Goal: Task Accomplishment & Management: Use online tool/utility

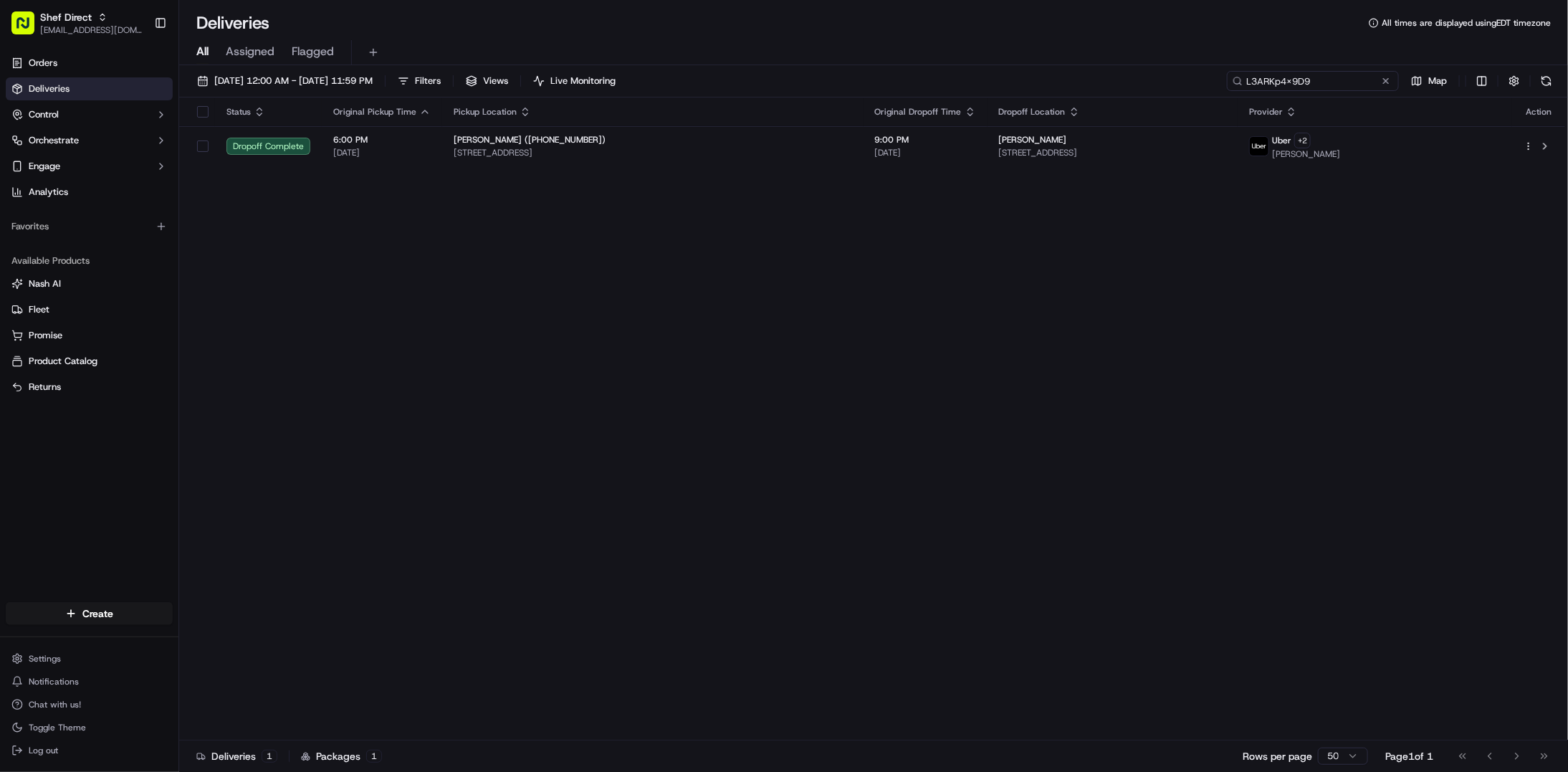
click at [1310, 84] on input "L3ARKp4x9D9" at bounding box center [1313, 80] width 172 height 20
paste input "fLDwnR9WLfY"
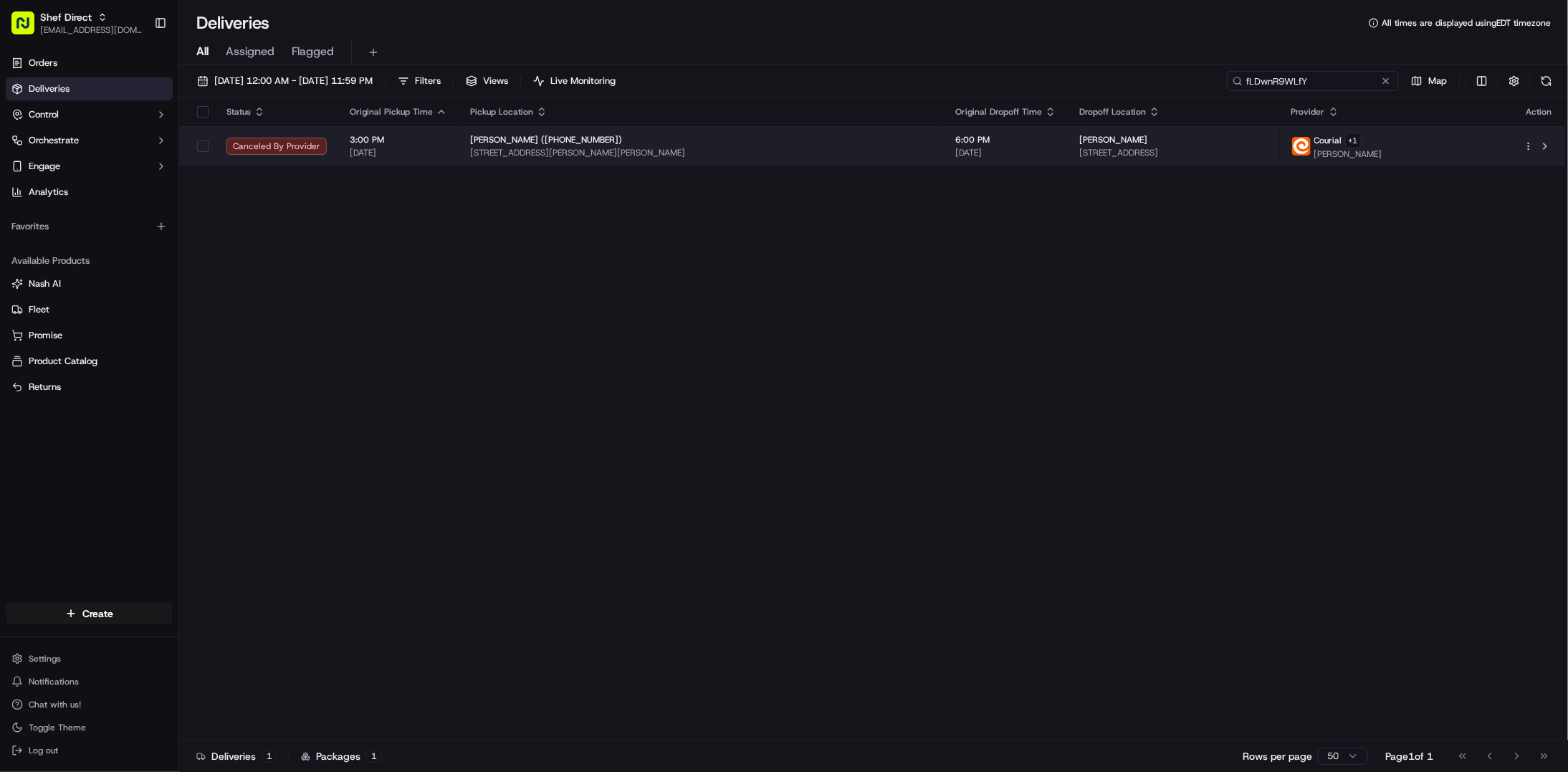
type input "fLDwnR9WLfY"
click at [955, 142] on span "6:00 PM" at bounding box center [1005, 139] width 101 height 12
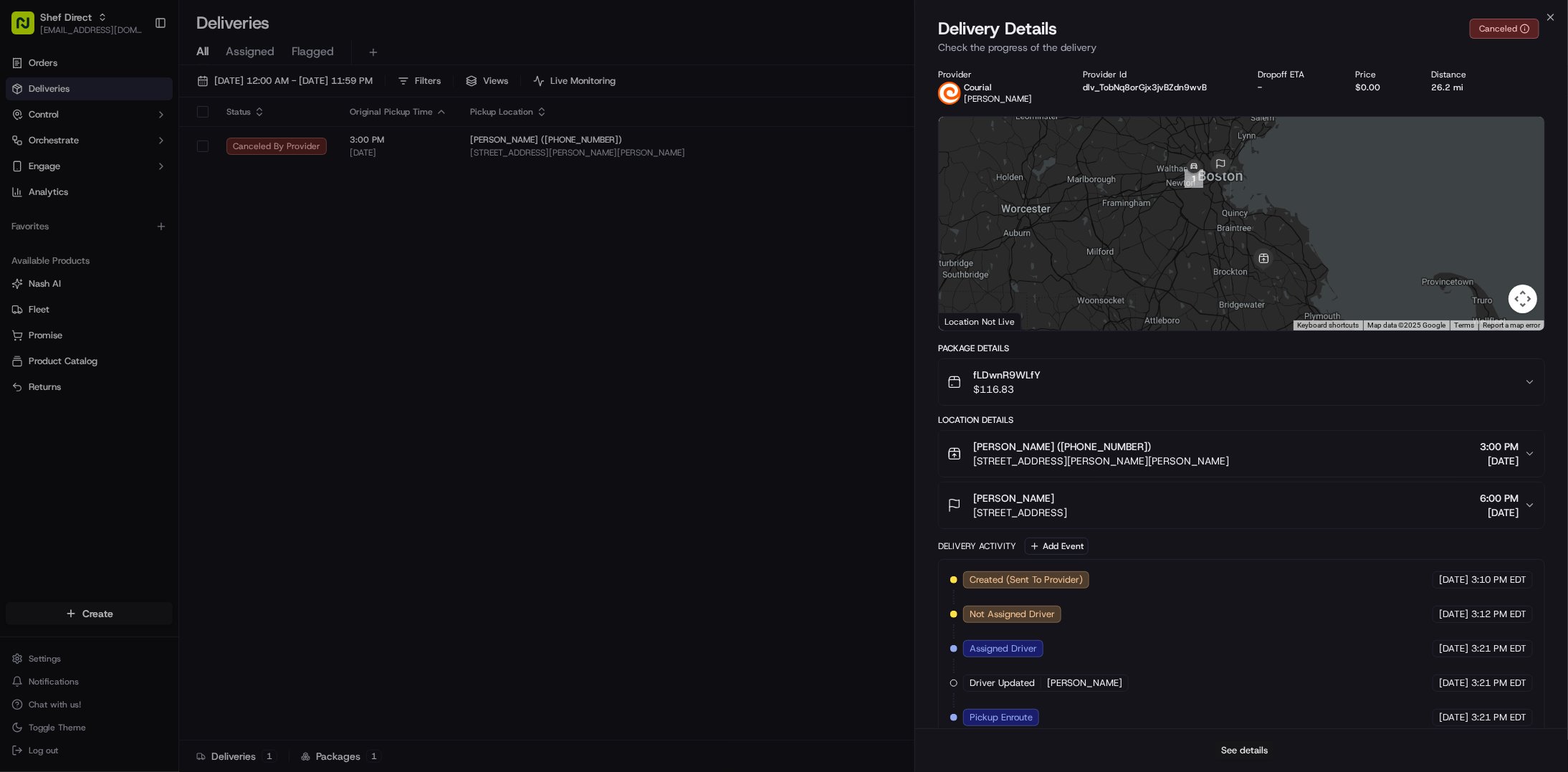
click at [1239, 747] on button "See details" at bounding box center [1244, 750] width 59 height 20
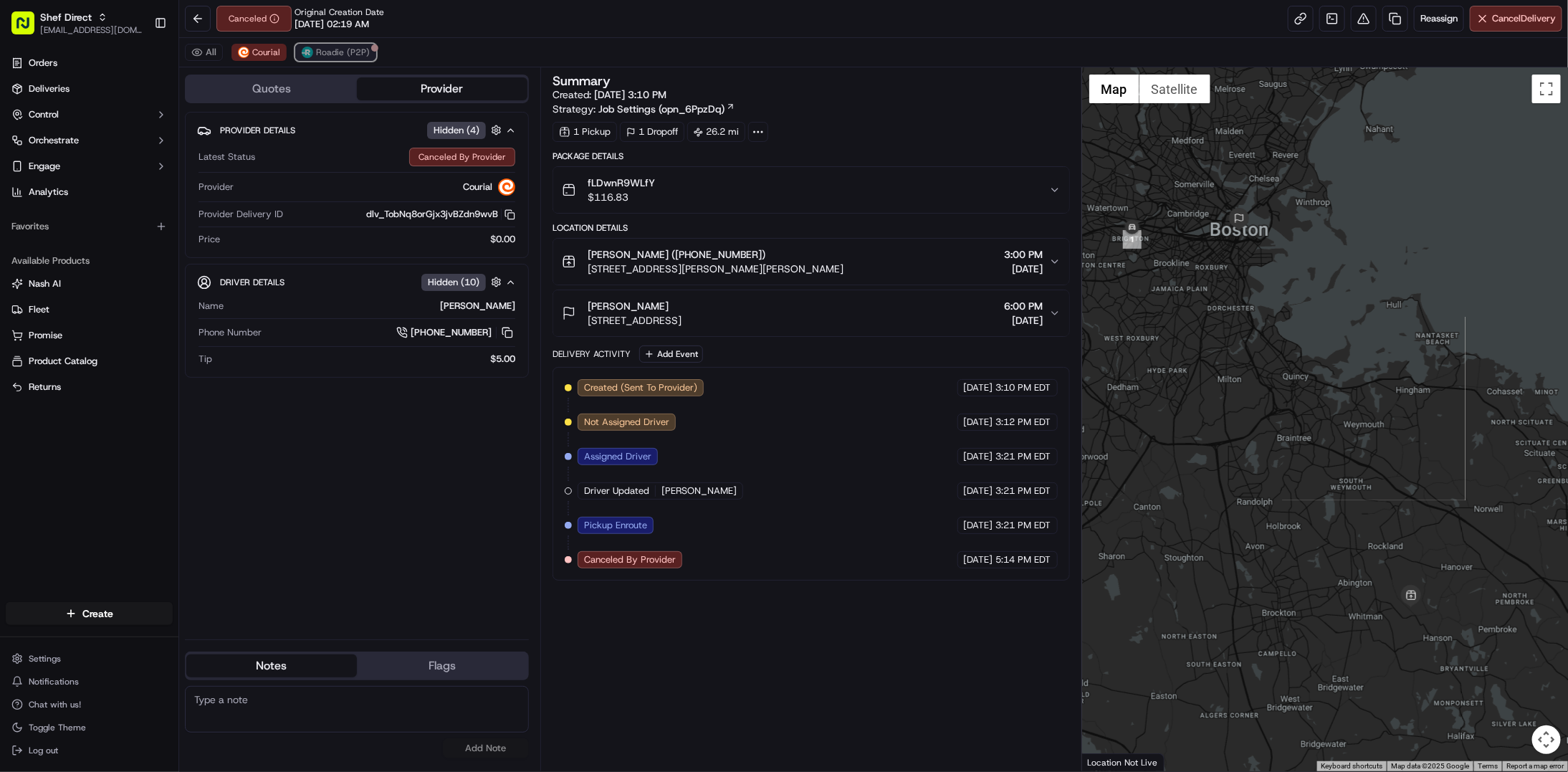
click at [342, 47] on span "Roadie (P2P)" at bounding box center [342, 52] width 53 height 12
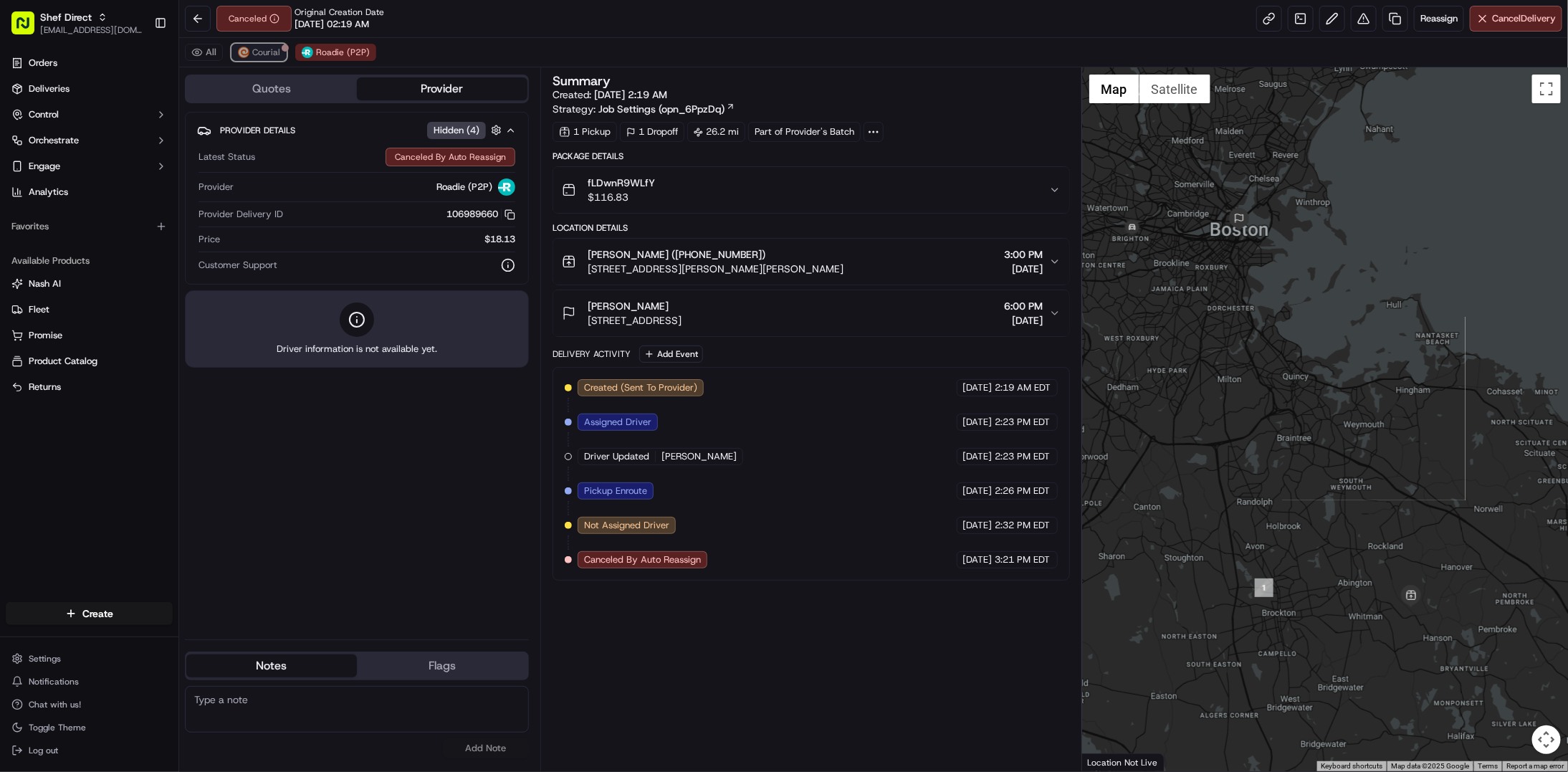
click at [266, 53] on span "Courial" at bounding box center [265, 52] width 28 height 12
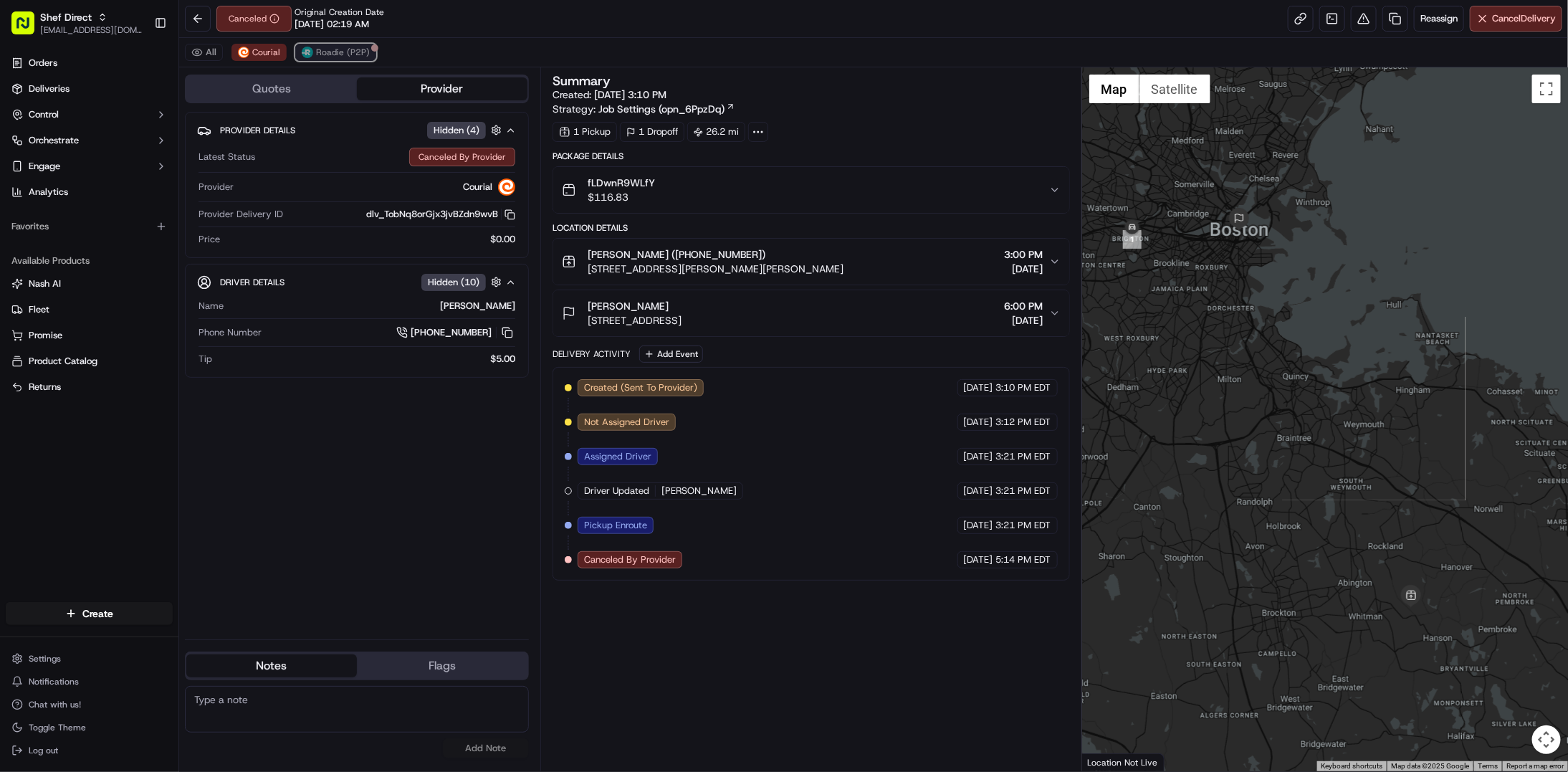
click at [338, 50] on span "Roadie (P2P)" at bounding box center [342, 52] width 53 height 12
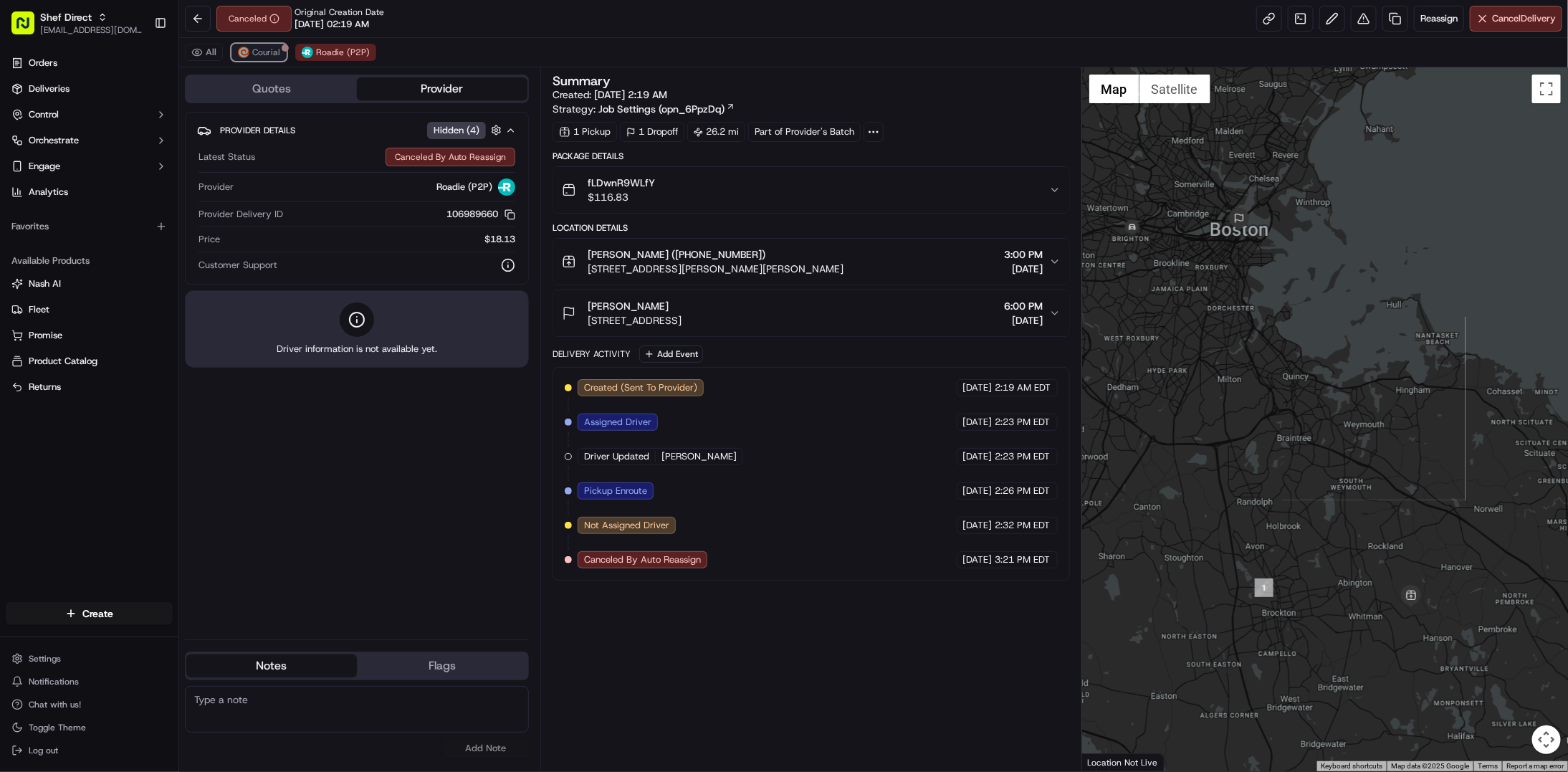
click at [268, 59] on button "Courial" at bounding box center [259, 52] width 55 height 17
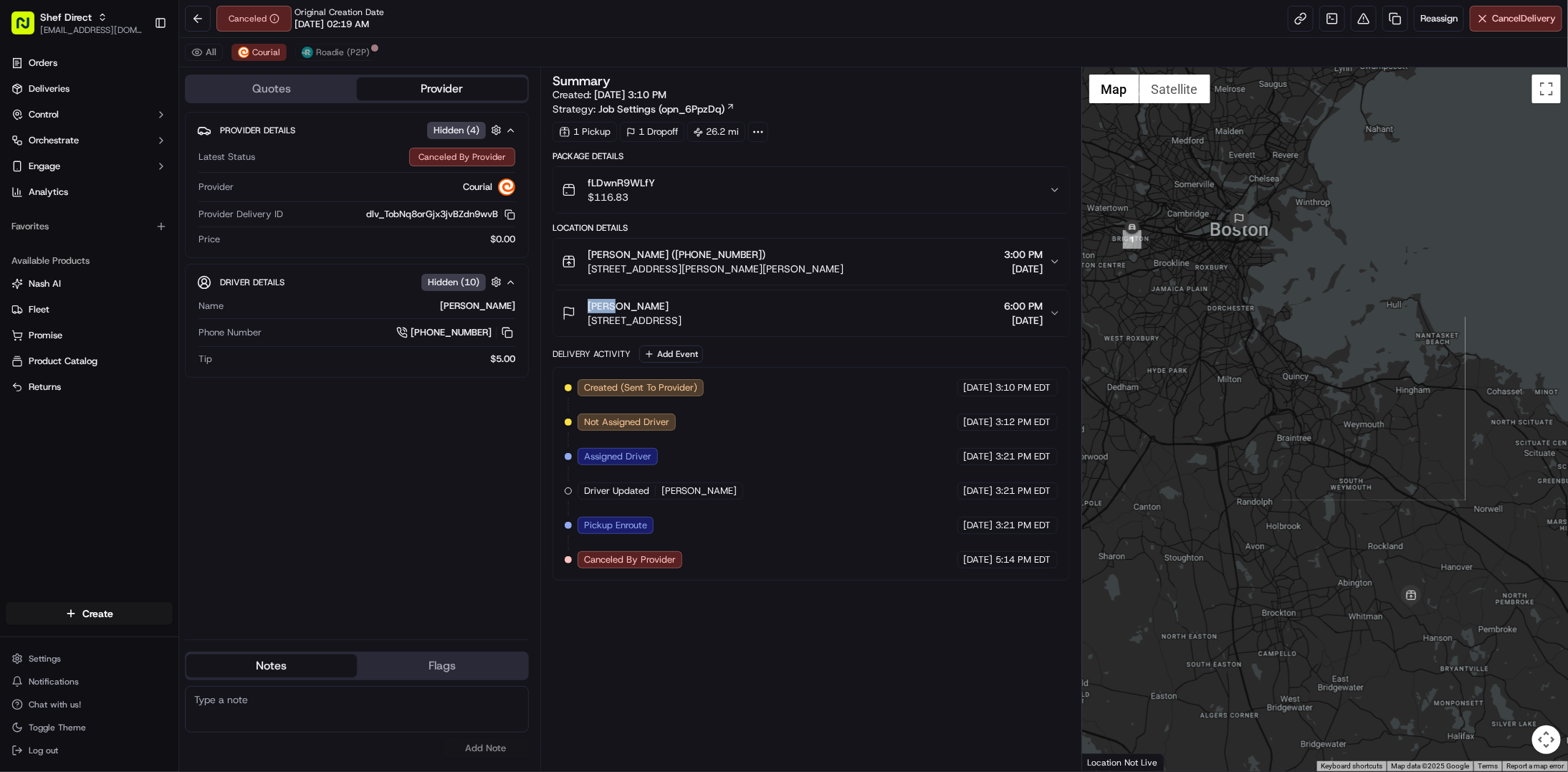
drag, startPoint x: 620, startPoint y: 307, endPoint x: 577, endPoint y: 310, distance: 43.1
click at [577, 310] on div "Raj K 240 Devonshire St Unit 4706, Boston, MA 02110, USA" at bounding box center [622, 314] width 120 height 29
copy span "Raj K"
click at [983, 759] on div "Summary Created: 09/17/2025 3:10 PM Strategy: Job Settings (opn_6PpzDq) 1 Picku…" at bounding box center [812, 419] width 517 height 690
click at [333, 56] on span "Roadie (P2P)" at bounding box center [342, 52] width 53 height 12
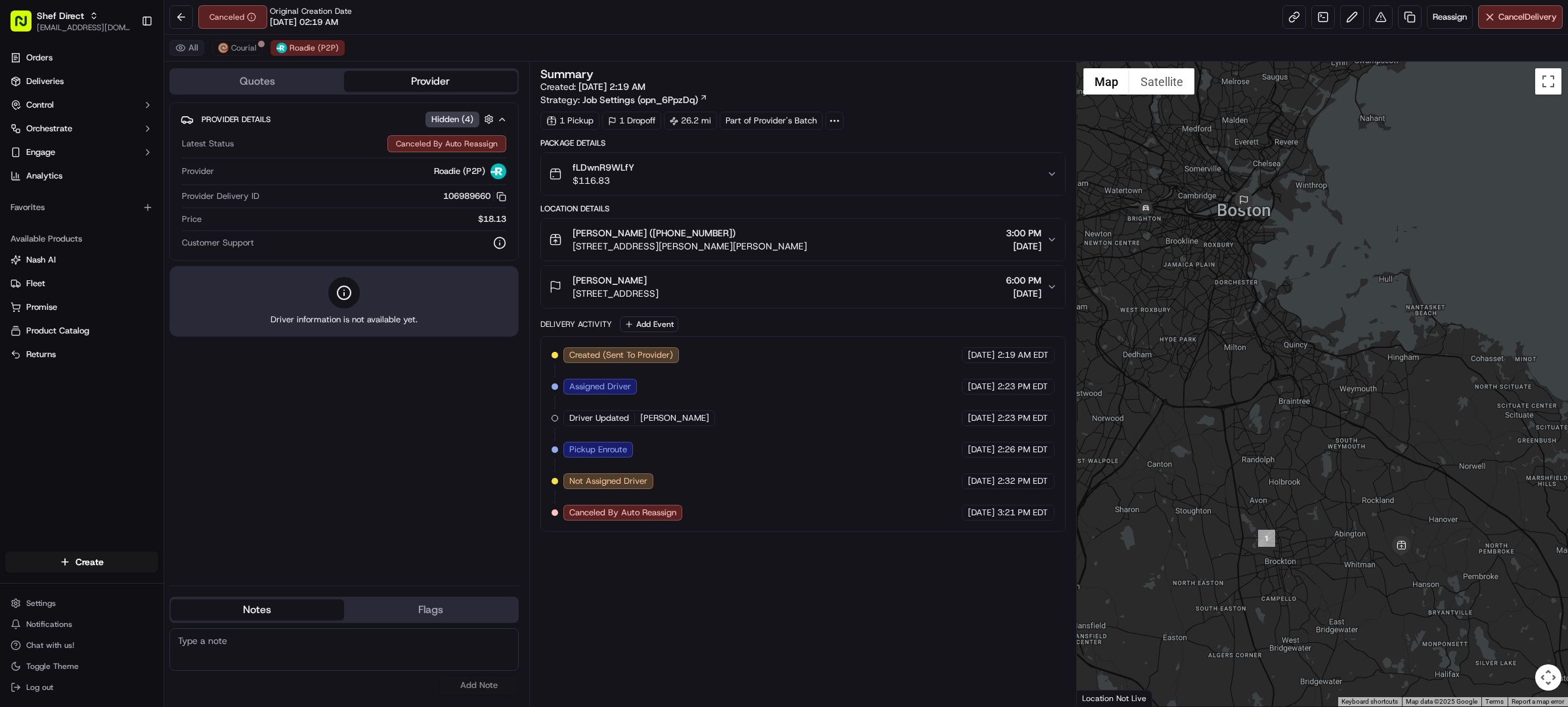
click at [180, 43] on button "All" at bounding box center [186, 48] width 35 height 16
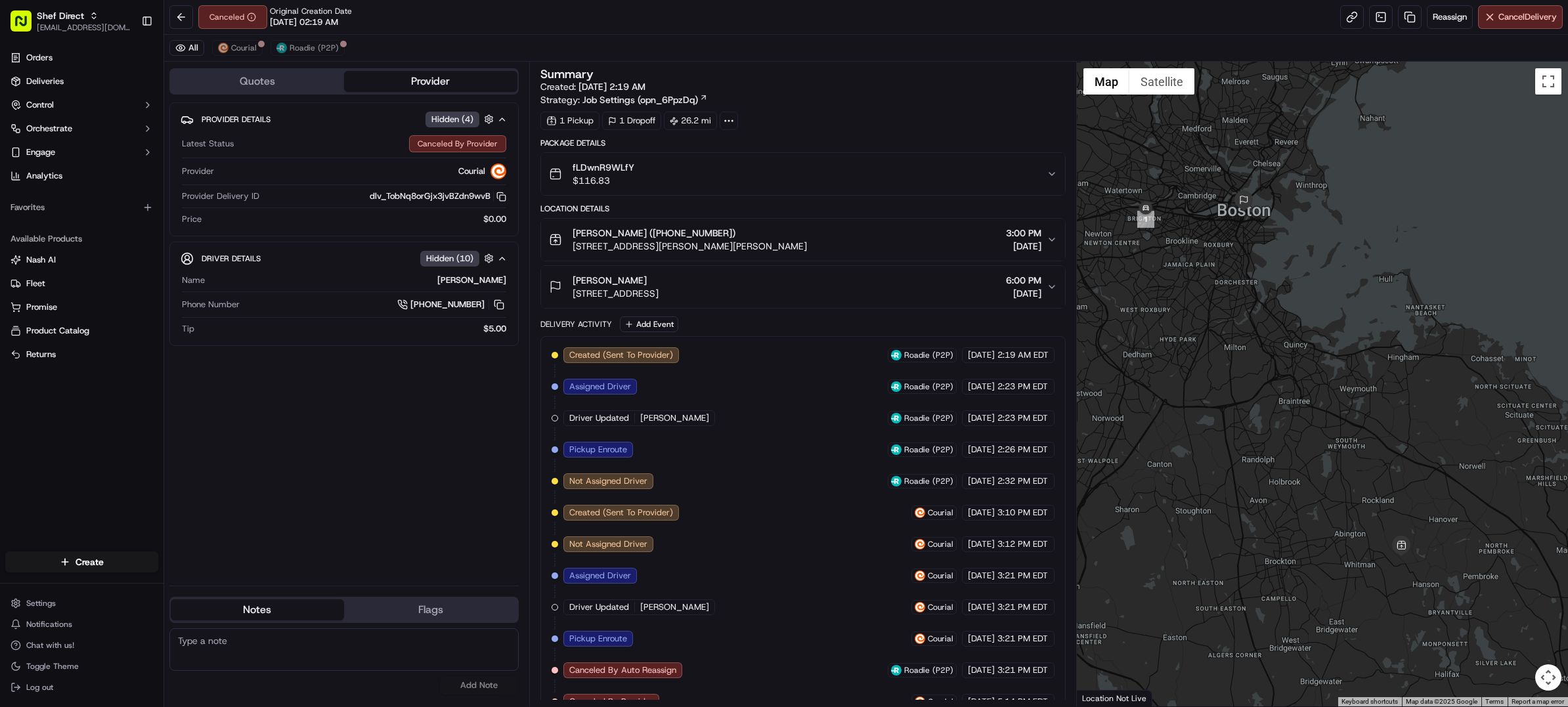
click at [244, 97] on div "Quotes Provider Provider Details Hidden ( 4 ) Latest Status Canceled By Provide…" at bounding box center [346, 384] width 365 height 645
click at [251, 90] on button "Quotes" at bounding box center [256, 82] width 173 height 21
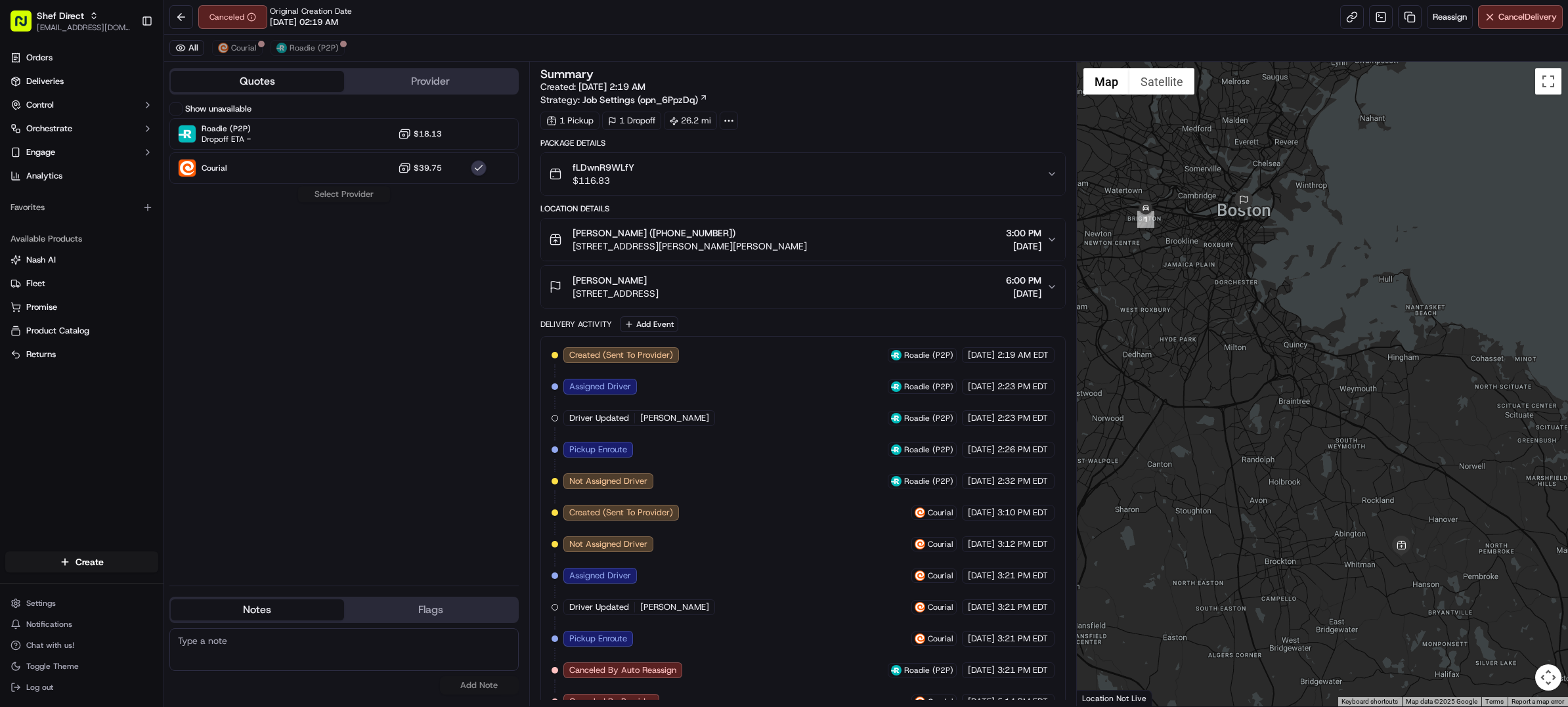
click at [172, 101] on div "Quotes Provider Show unavailable Roadie (P2P) Dropoff ETA - $18.13 Courial $39.…" at bounding box center [346, 384] width 365 height 645
click at [172, 105] on button "Show unavailable" at bounding box center [176, 108] width 13 height 13
click at [802, 697] on div "Created (Sent To Provider) Roadie (P2P) 09/17/2025 2:19 AM EDT Assigned Driver …" at bounding box center [803, 528] width 503 height 362
click at [1433, 16] on span "Reassign" at bounding box center [1450, 17] width 34 height 12
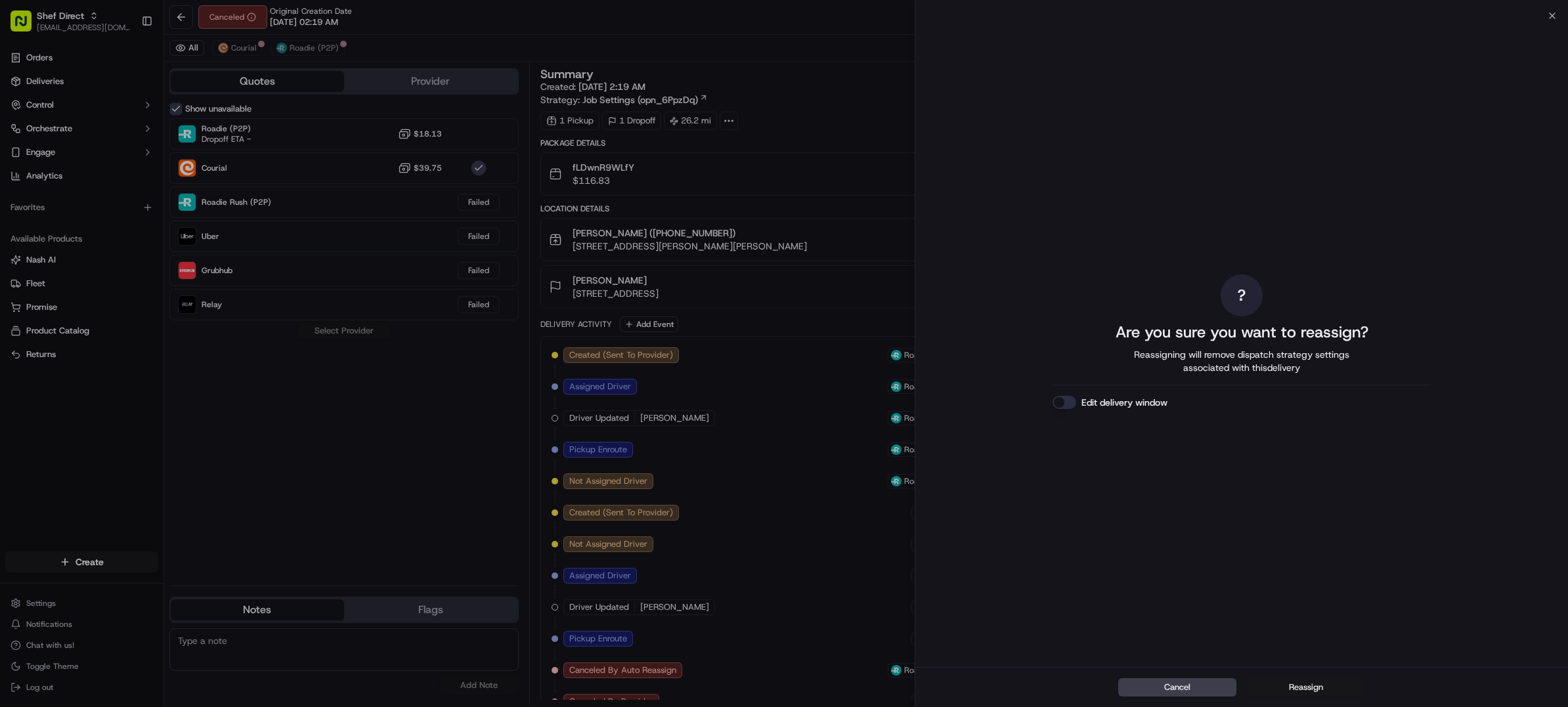
click at [1309, 687] on button "Reassign" at bounding box center [1305, 687] width 118 height 19
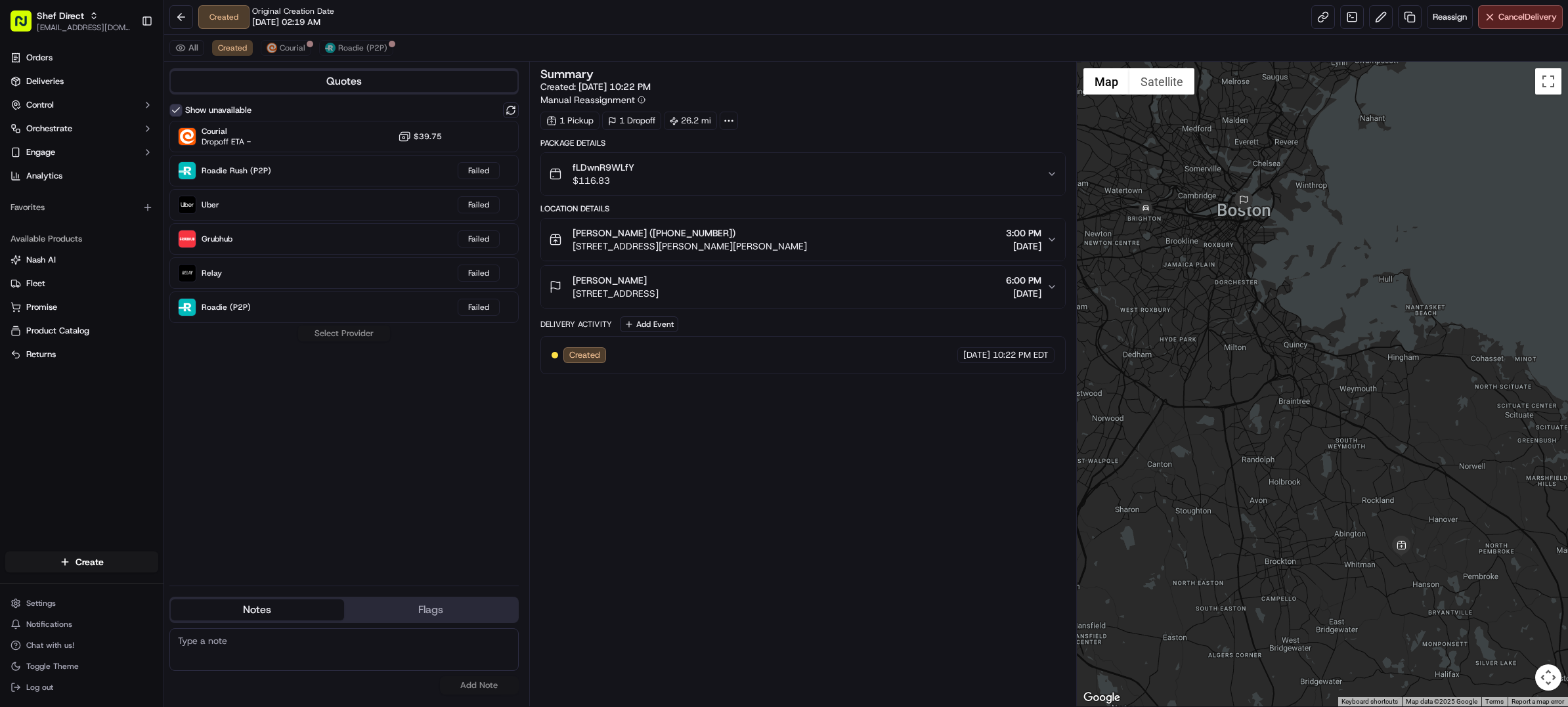
click at [746, 700] on div "Summary Created: 09/17/2025 10:22 PM Manual Reassignment 1 Pickup 1 Dropoff 26.…" at bounding box center [803, 384] width 525 height 632
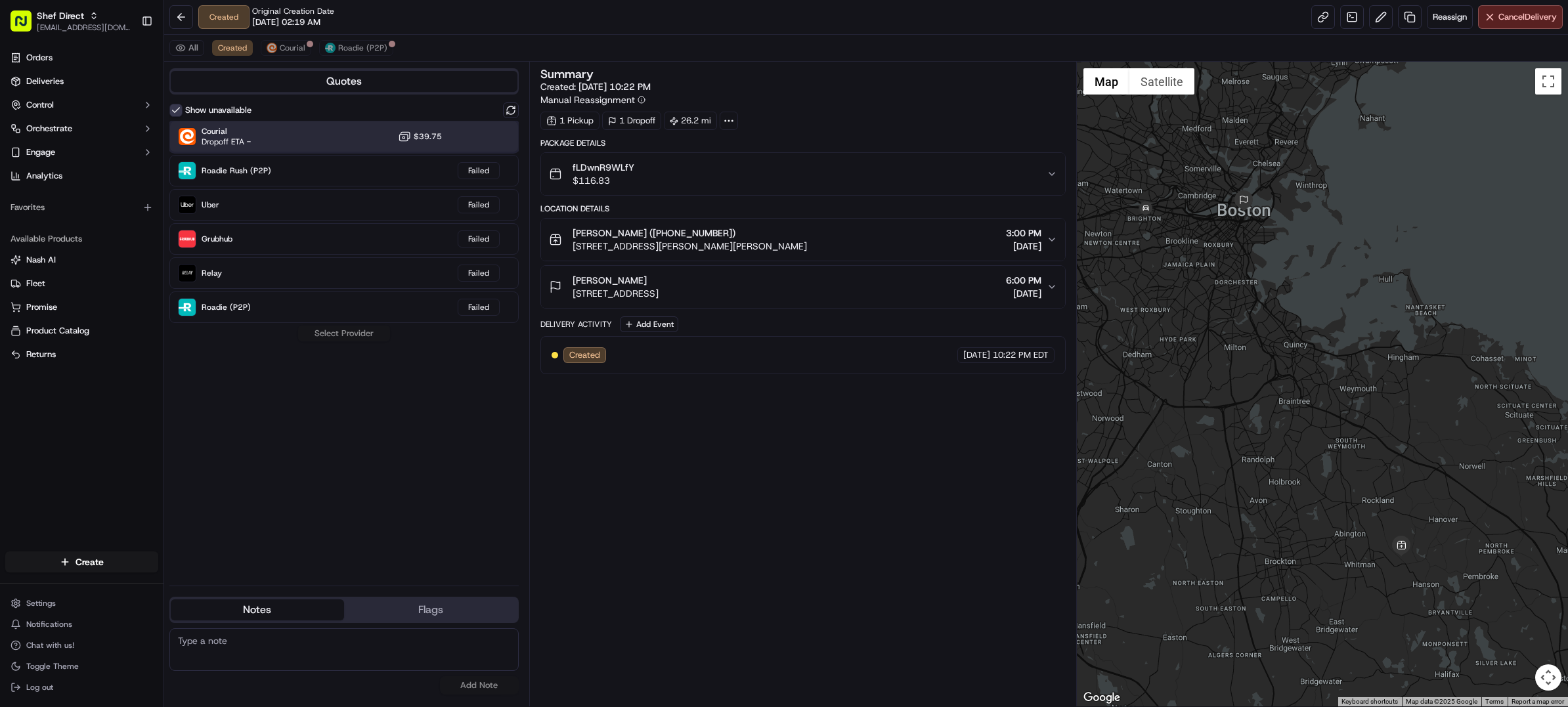
click at [332, 142] on div "Courial Dropoff ETA - $39.75" at bounding box center [344, 137] width 350 height 32
click at [360, 334] on button "Assign Provider" at bounding box center [343, 334] width 93 height 16
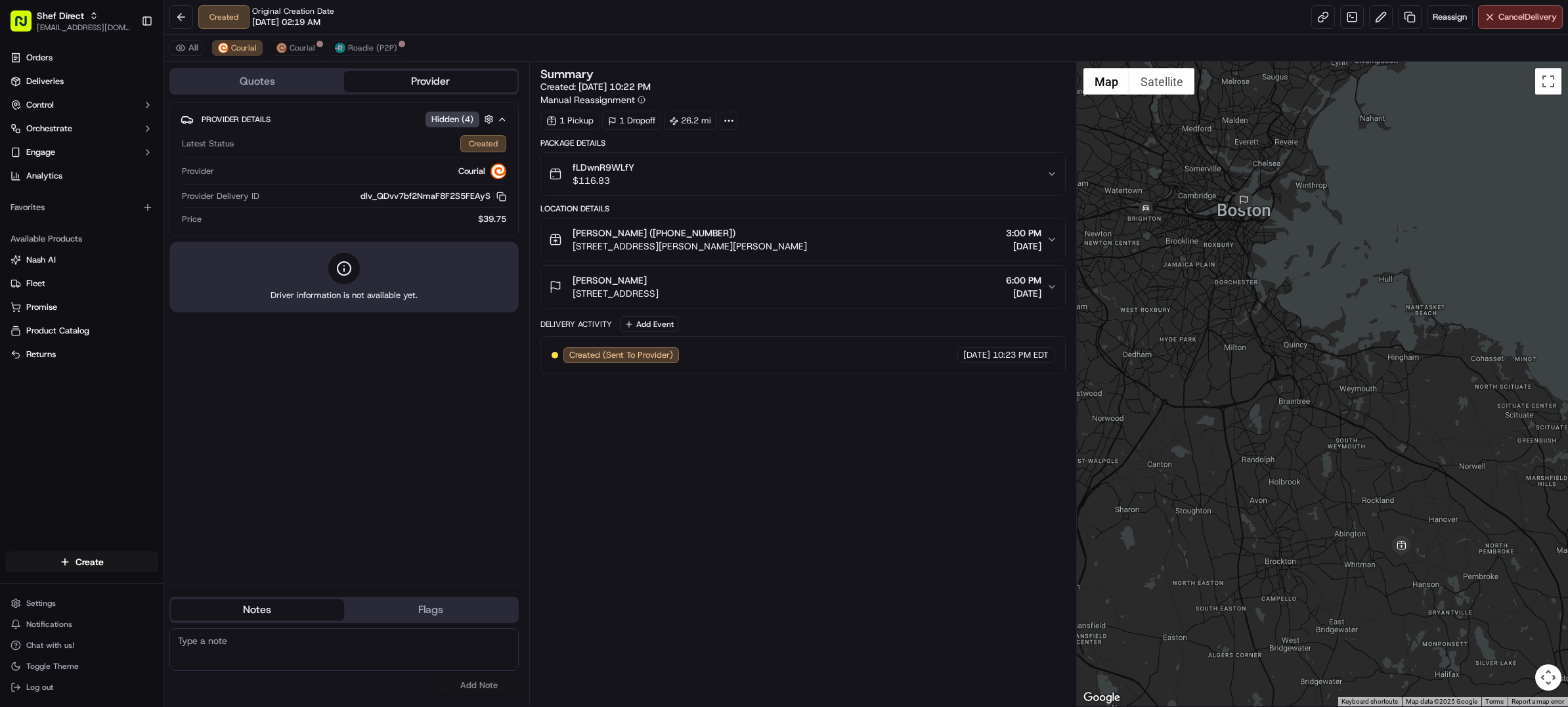
click at [883, 690] on div "Summary Created: 09/17/2025 10:22 PM Manual Reassignment 1 Pickup 1 Dropoff 26.…" at bounding box center [803, 384] width 525 height 632
click at [885, 683] on div "Summary Created: 09/17/2025 10:22 PM Manual Reassignment 1 Pickup 1 Dropoff 26.…" at bounding box center [803, 384] width 525 height 632
click at [1011, 691] on div "Summary Created: 09/17/2025 10:22 PM Manual Reassignment 1 Pickup 1 Dropoff 26.…" at bounding box center [803, 384] width 525 height 632
click at [305, 50] on span "Courial" at bounding box center [302, 48] width 26 height 11
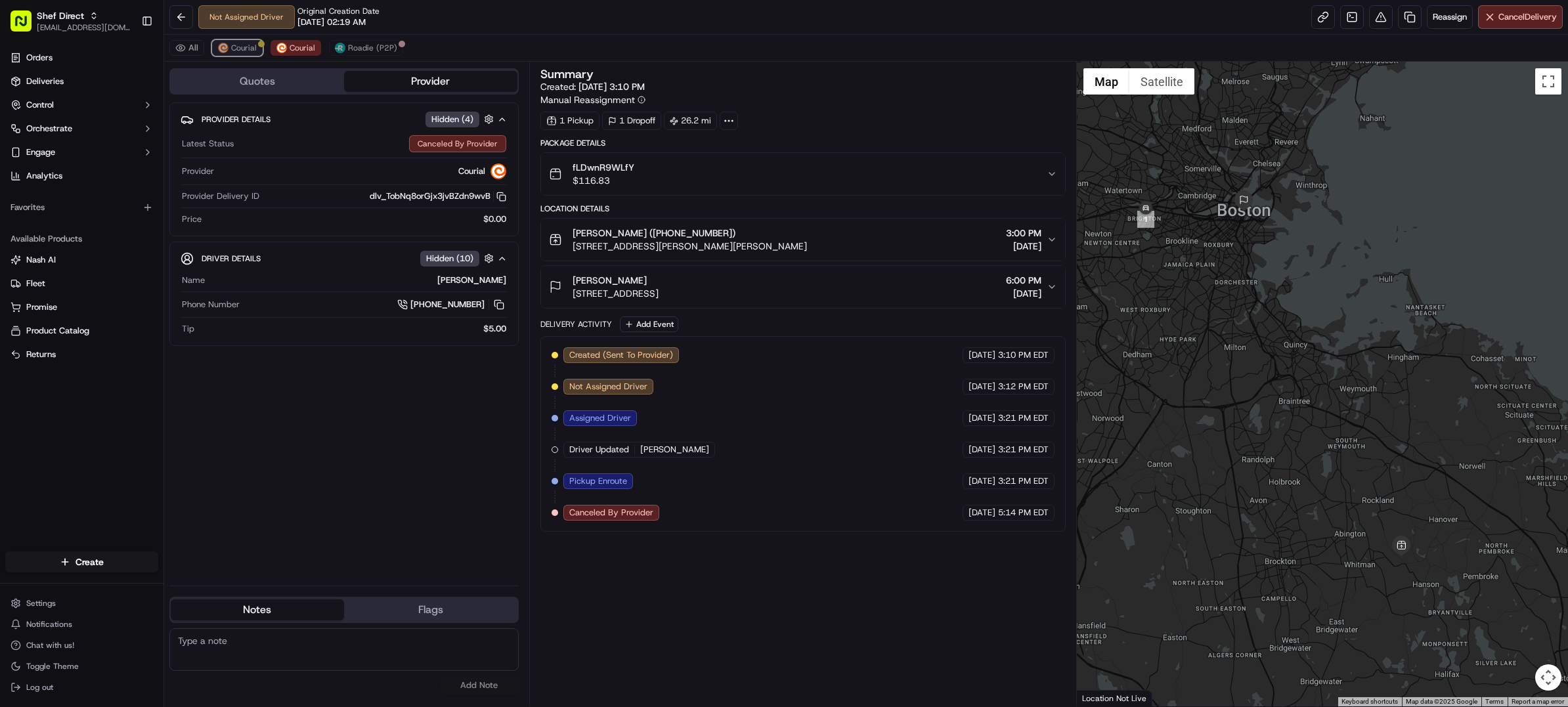
click at [239, 46] on span "Courial" at bounding box center [243, 48] width 26 height 11
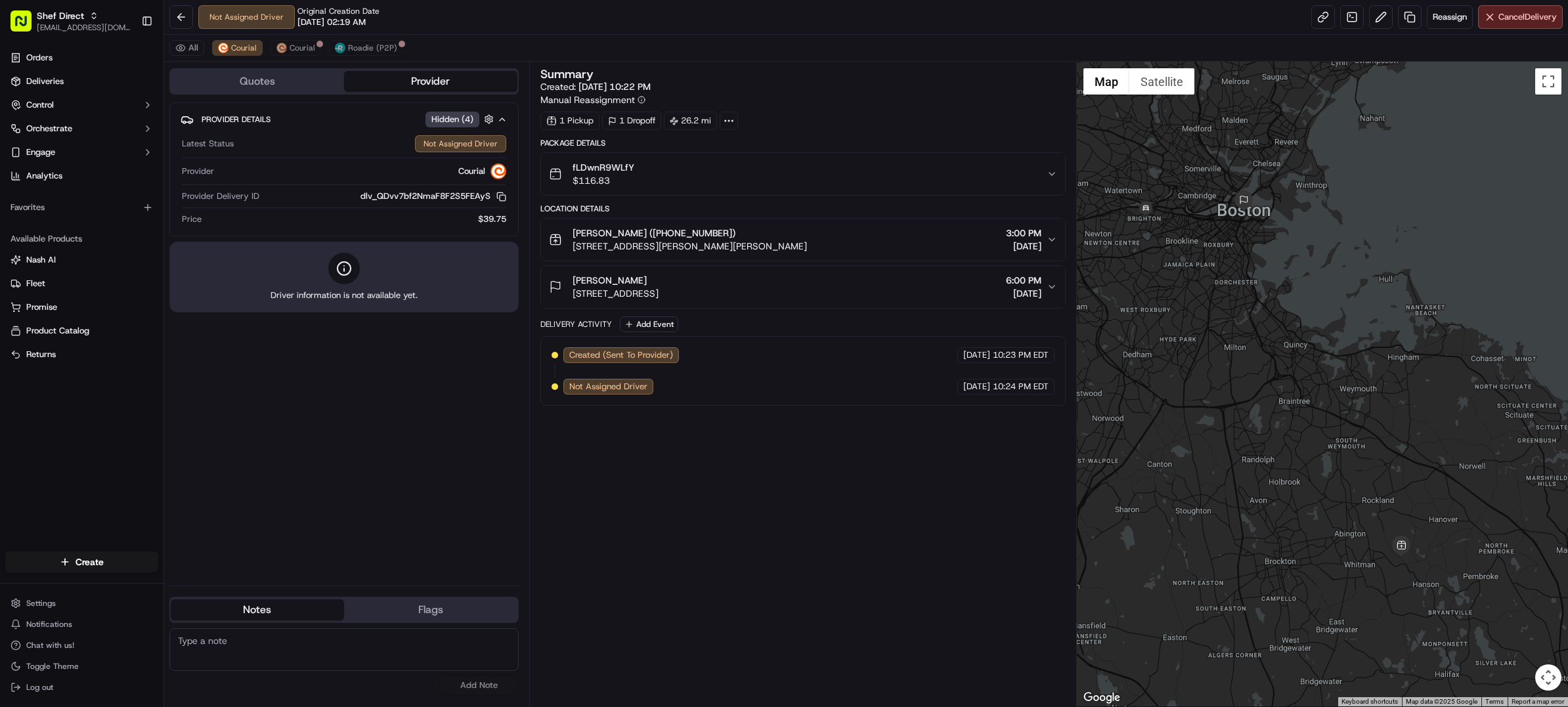
click at [74, 465] on div "Orders Deliveries Control Orchestrate Engage Analytics Favorites Available Prod…" at bounding box center [82, 291] width 163 height 499
click at [80, 484] on div "Orders Deliveries Control Orchestrate Engage Analytics Favorites Available Prod…" at bounding box center [82, 291] width 163 height 499
click at [382, 45] on span "Roadie (P2P)" at bounding box center [372, 48] width 49 height 11
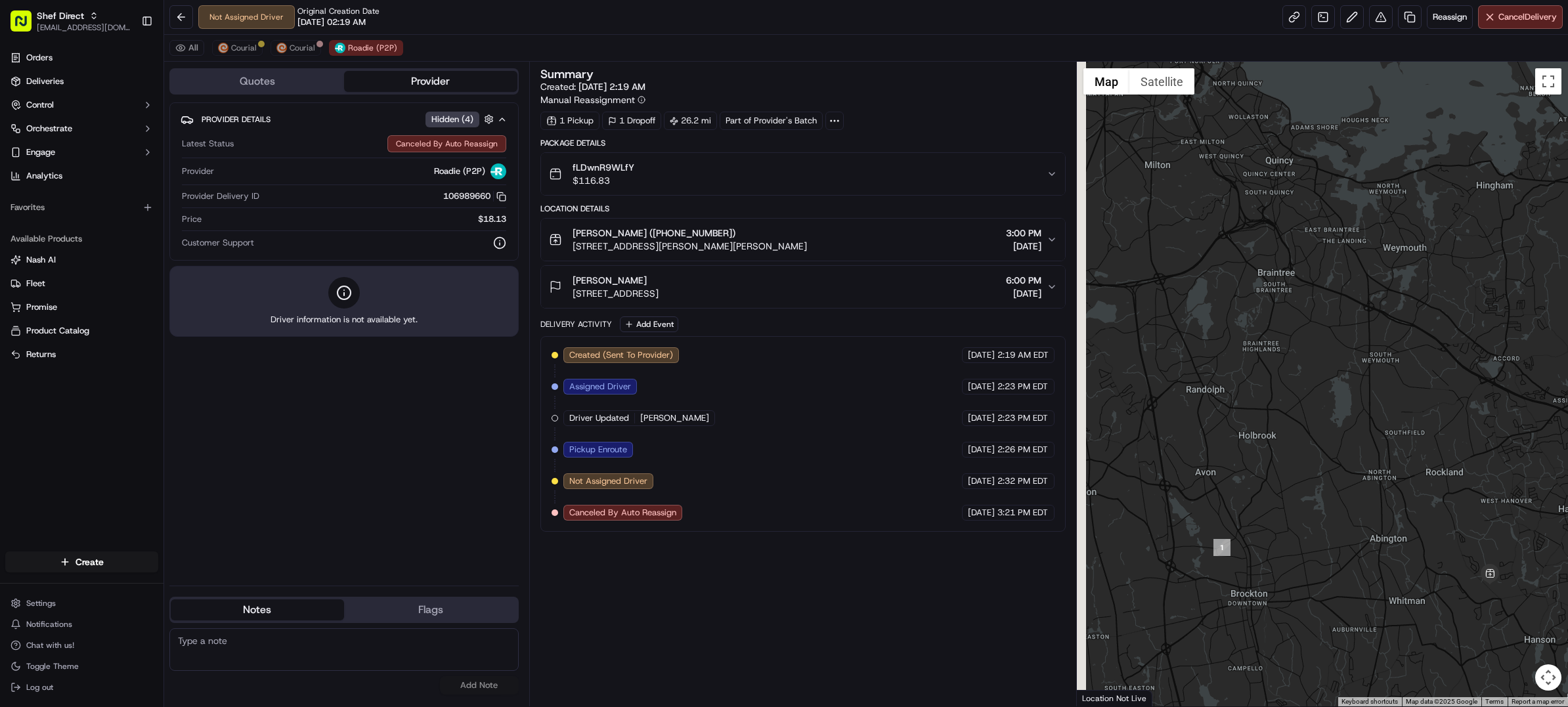
drag, startPoint x: 1312, startPoint y: 546, endPoint x: 1367, endPoint y: 436, distance: 123.0
click at [1367, 436] on div at bounding box center [1323, 384] width 492 height 645
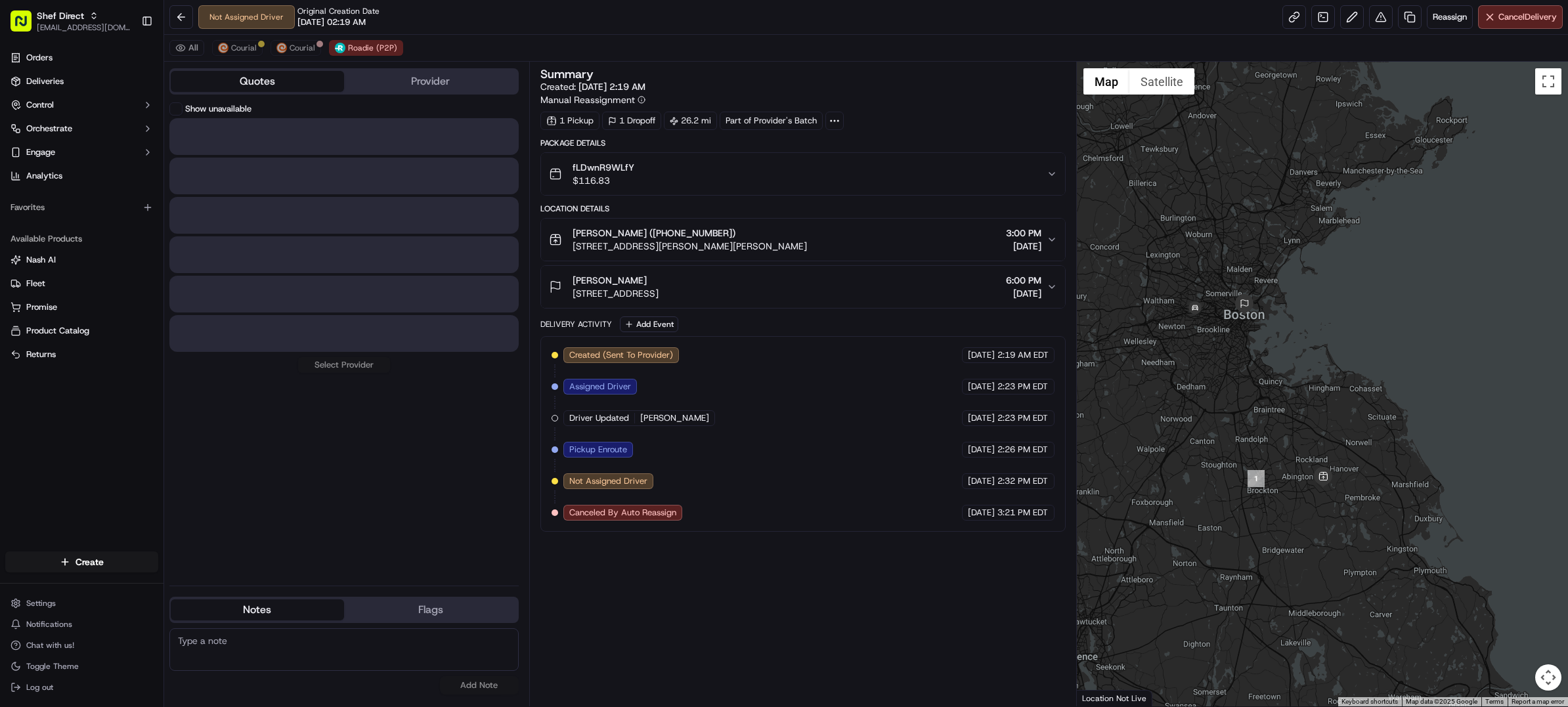
click at [272, 82] on button "Quotes" at bounding box center [256, 82] width 173 height 21
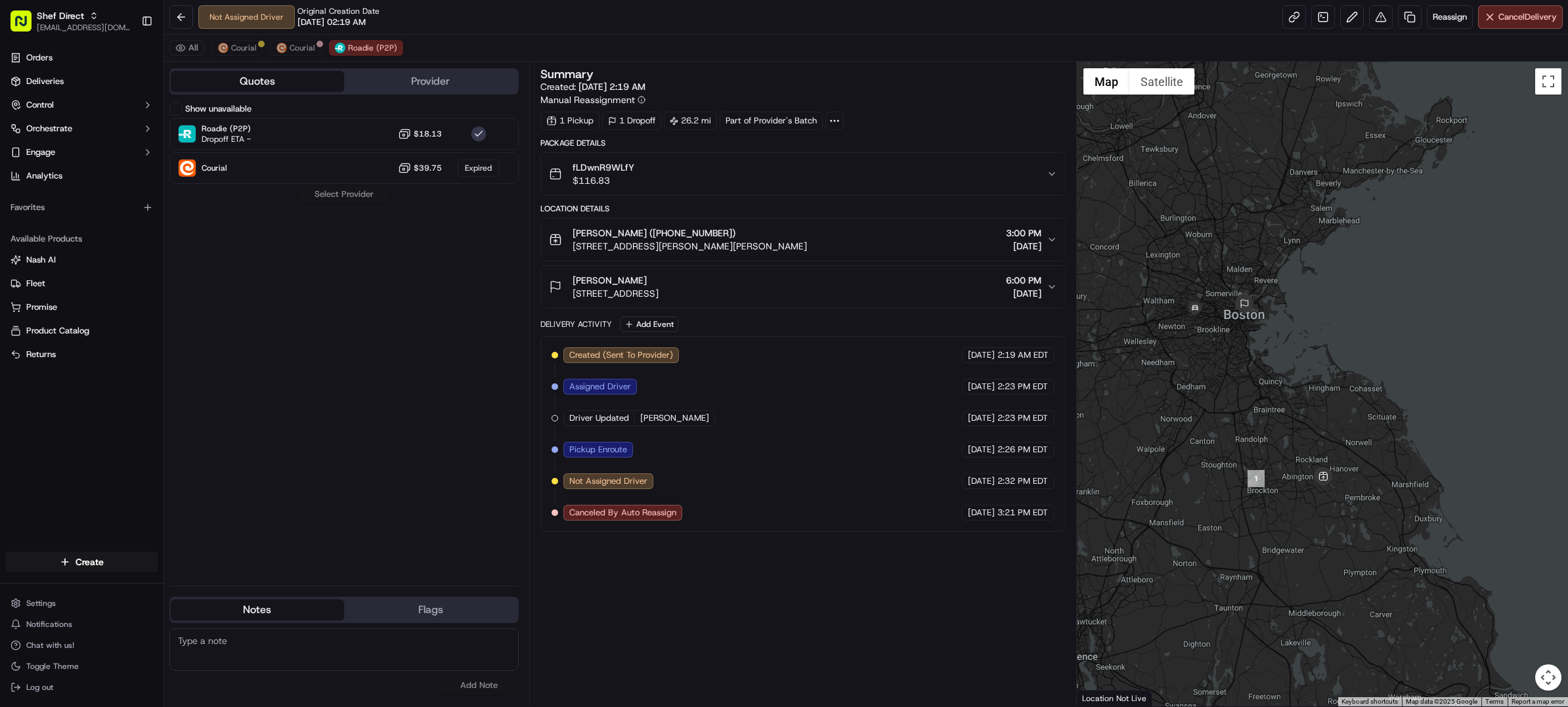
click at [176, 110] on button "Show unavailable" at bounding box center [176, 108] width 13 height 13
click at [242, 48] on span "Courial" at bounding box center [243, 48] width 26 height 11
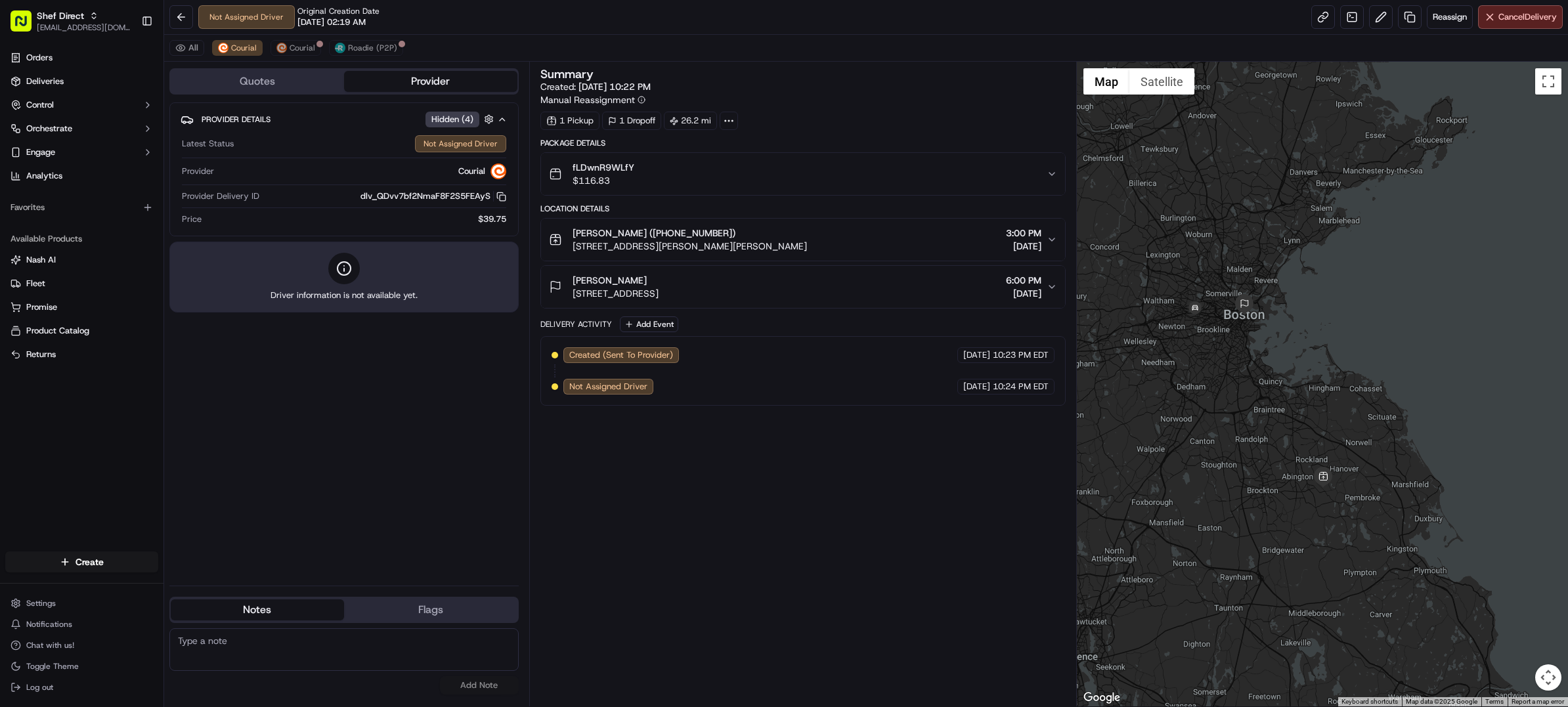
click at [1020, 694] on div "Summary Created: 09/17/2025 10:22 PM Manual Reassignment 1 Pickup 1 Dropoff 26.…" at bounding box center [803, 384] width 525 height 632
click at [765, 694] on div "Summary Created: 09/17/2025 10:22 PM Manual Reassignment 1 Pickup 1 Dropoff 26.…" at bounding box center [803, 384] width 525 height 632
click at [42, 682] on span "Log out" at bounding box center [40, 687] width 27 height 11
